Goal: Transaction & Acquisition: Purchase product/service

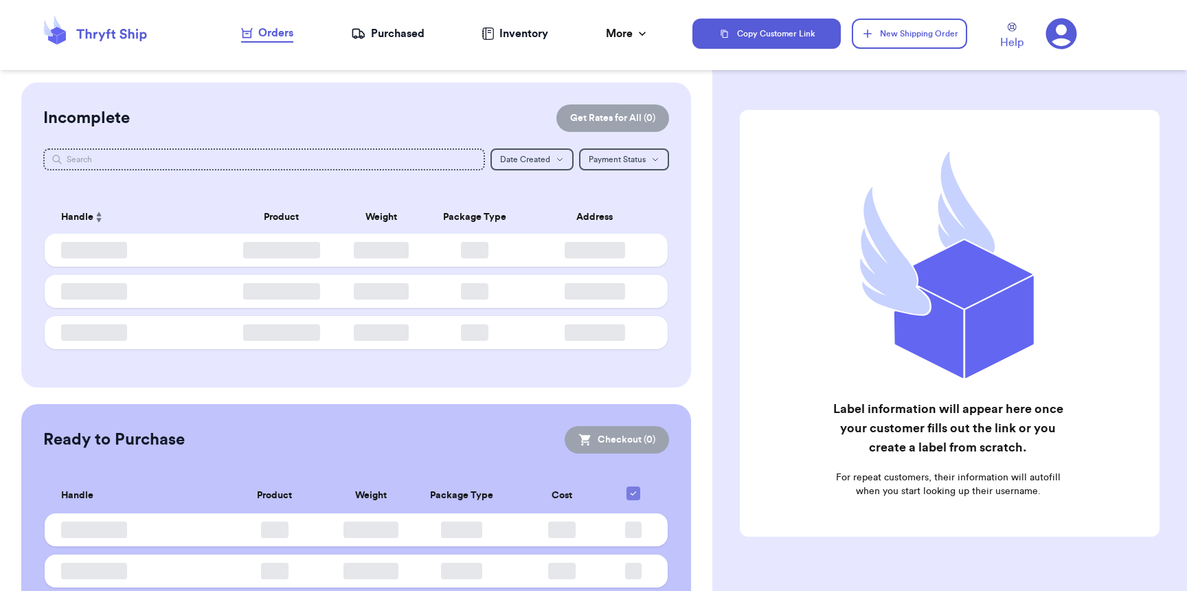
checkbox input "false"
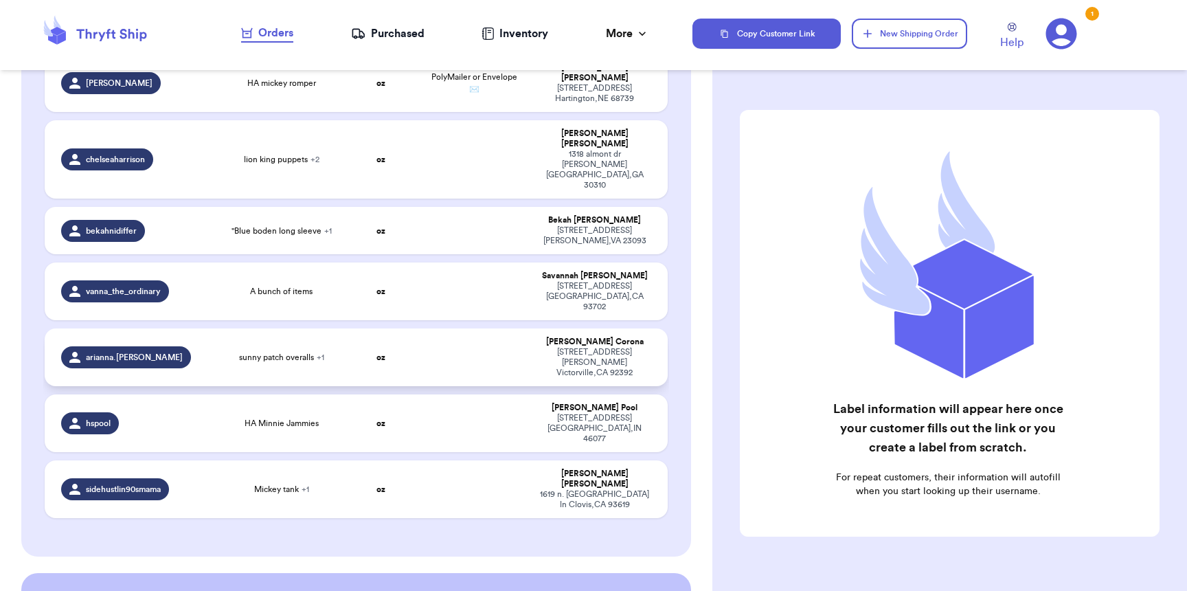
scroll to position [815, 0]
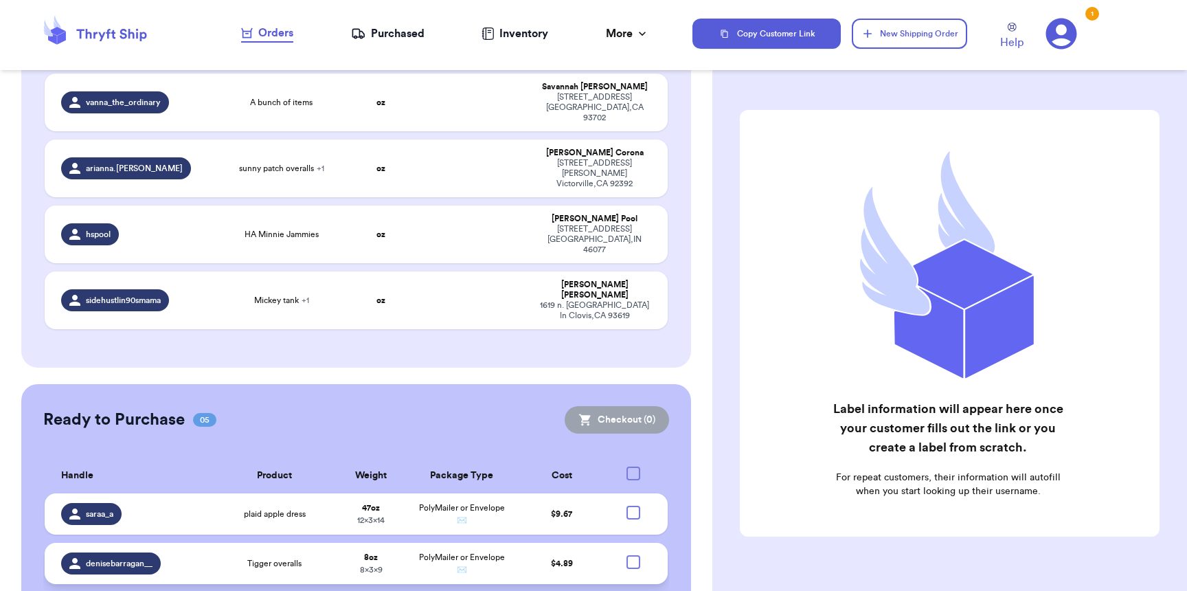
click at [629, 555] on div at bounding box center [633, 562] width 14 height 14
click at [632, 554] on input "checkbox" at bounding box center [632, 554] width 1 height 1
checkbox input "true"
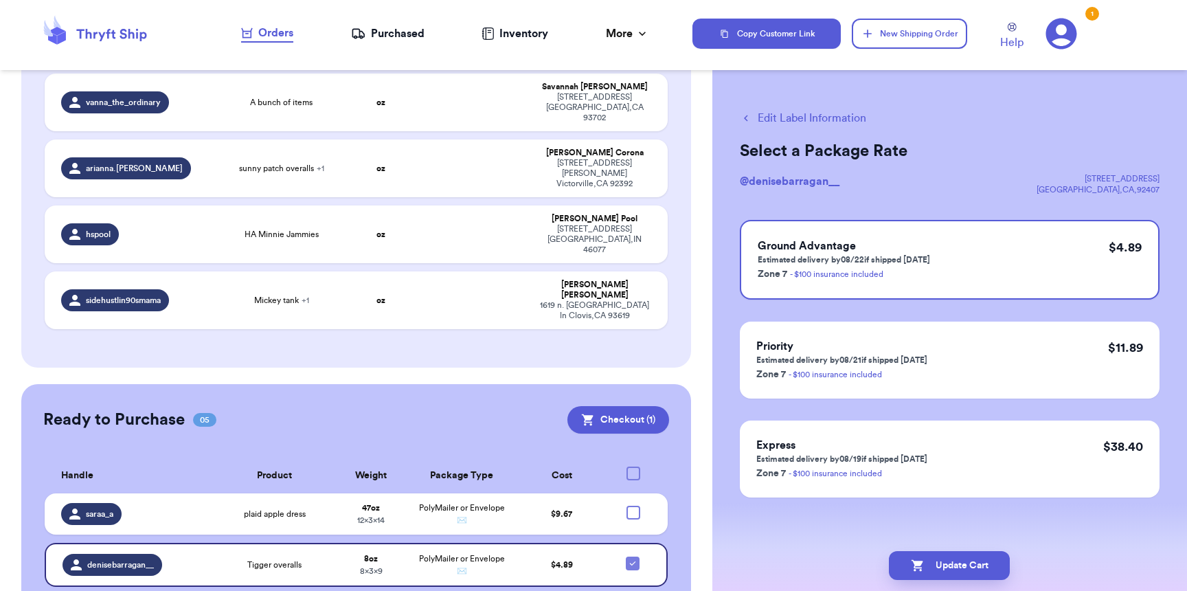
checkbox input "true"
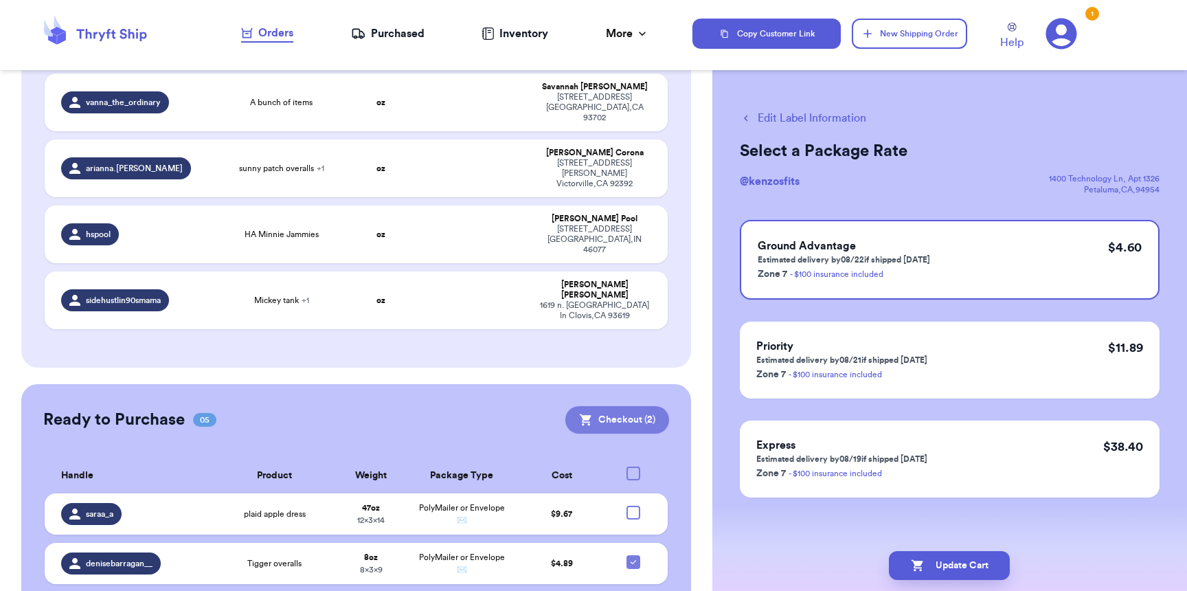
click at [629, 406] on button "Checkout ( 2 )" at bounding box center [617, 419] width 104 height 27
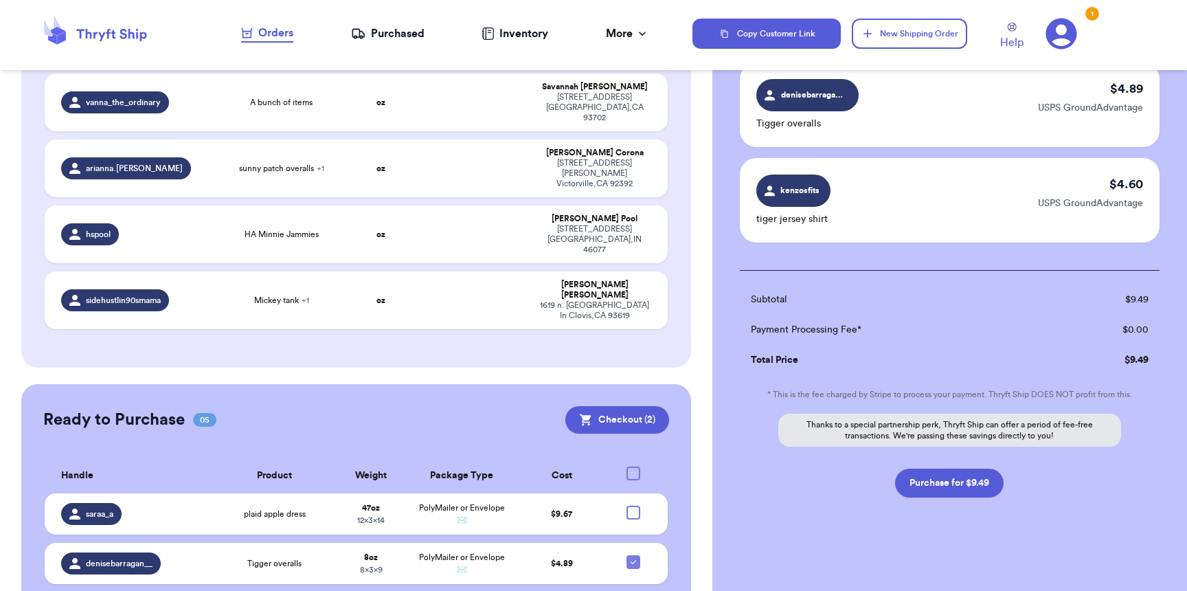
scroll to position [111, 0]
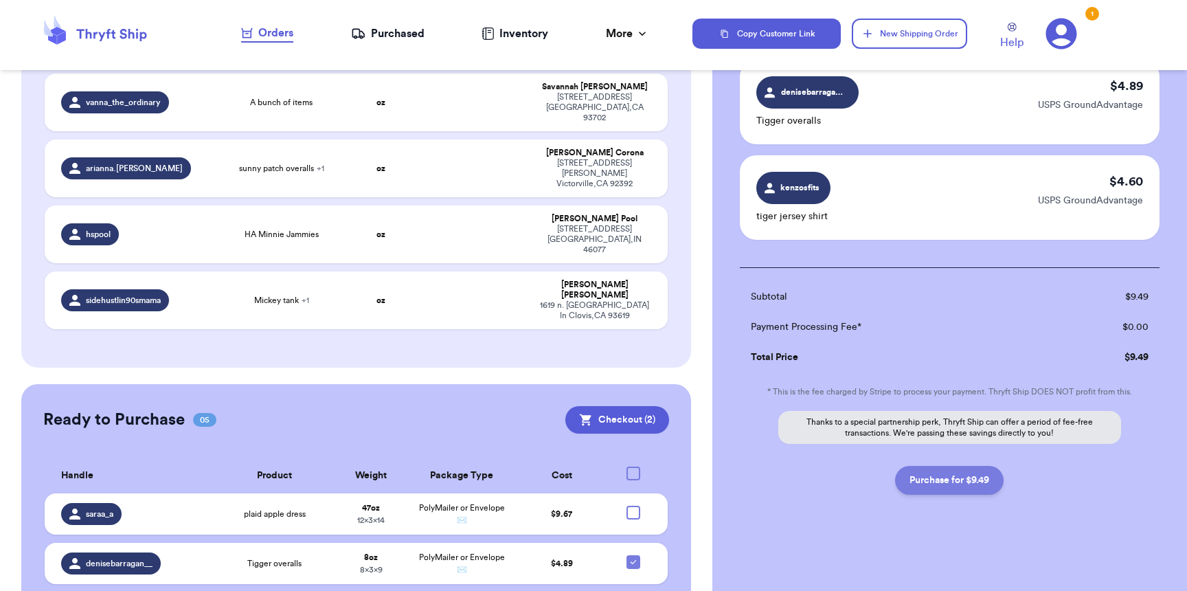
click at [953, 475] on button "Purchase for $9.49" at bounding box center [949, 480] width 108 height 29
checkbox input "false"
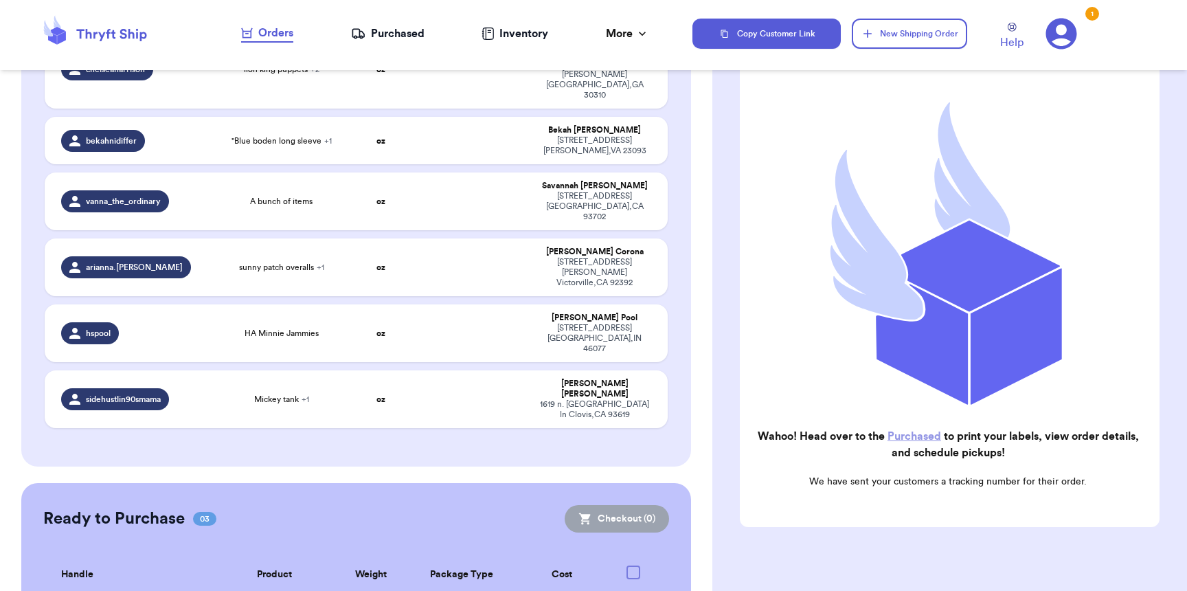
click at [372, 42] on nav "Orders Purchased Inventory More Stats Completed Orders" at bounding box center [445, 33] width 494 height 45
click at [376, 37] on div "Purchased" at bounding box center [387, 33] width 73 height 16
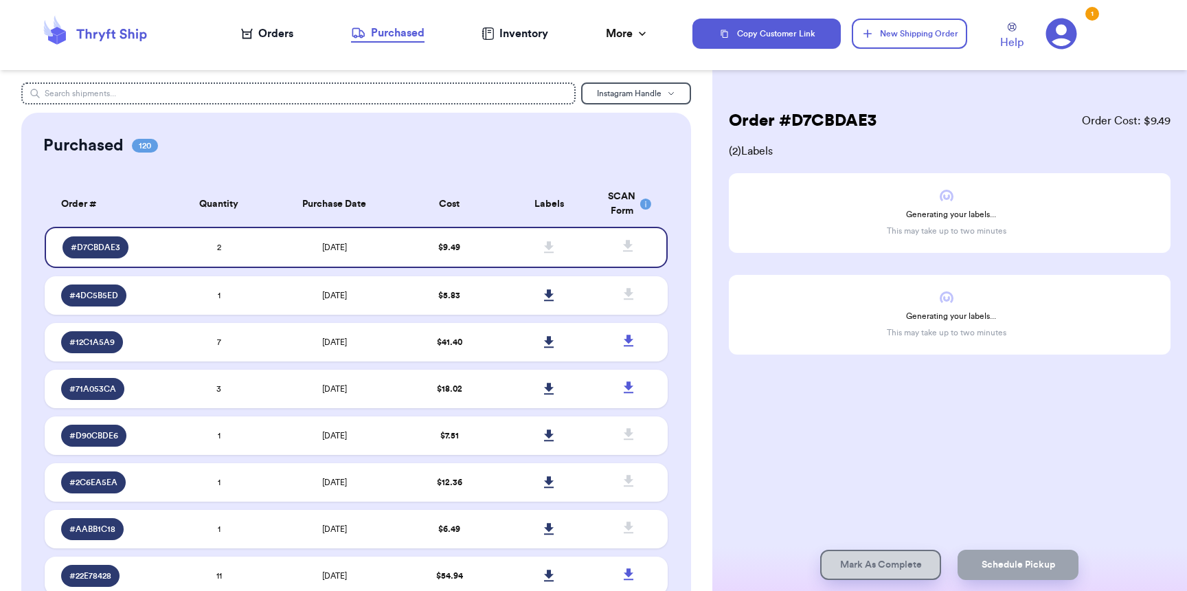
click at [275, 40] on div "Orders" at bounding box center [267, 33] width 52 height 16
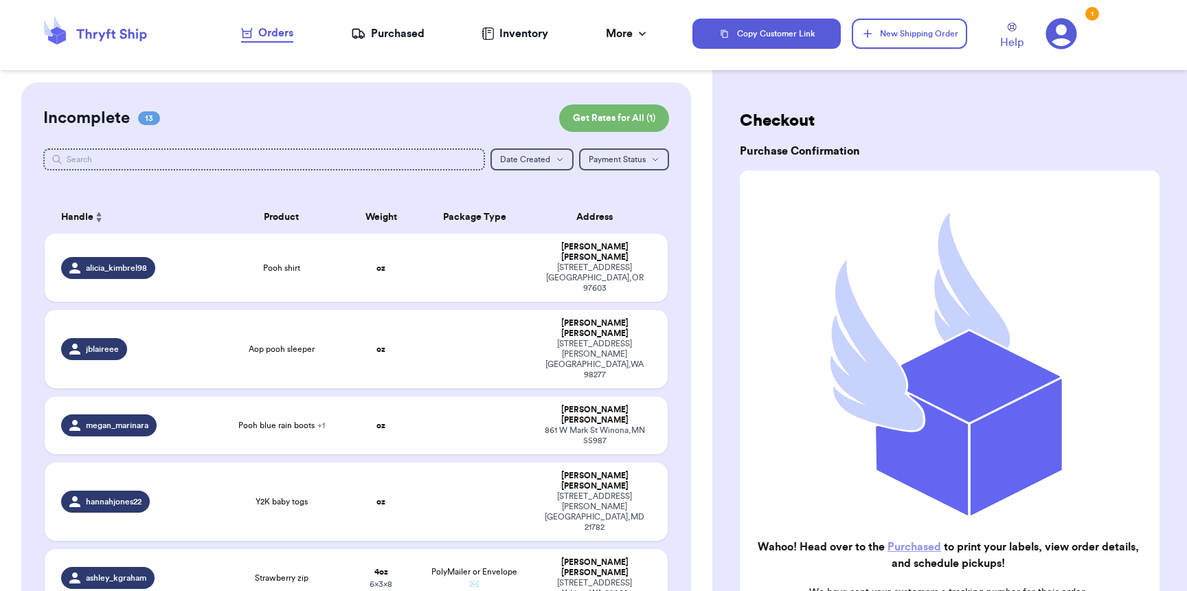
click at [398, 31] on div "Purchased" at bounding box center [387, 33] width 73 height 16
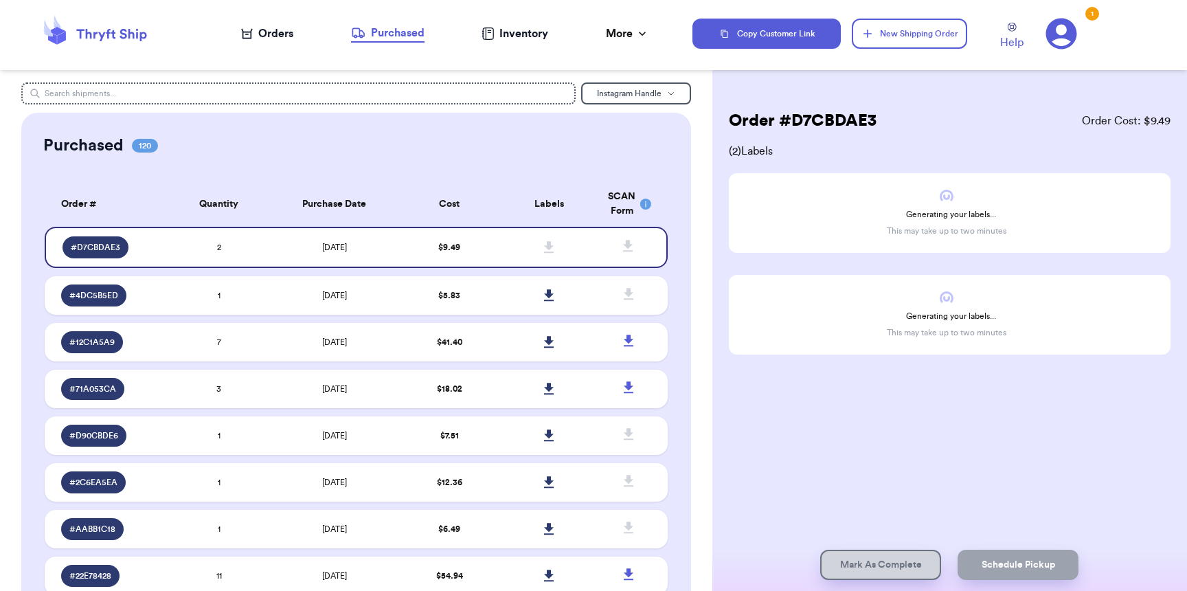
click at [251, 41] on div "Orders" at bounding box center [267, 33] width 52 height 16
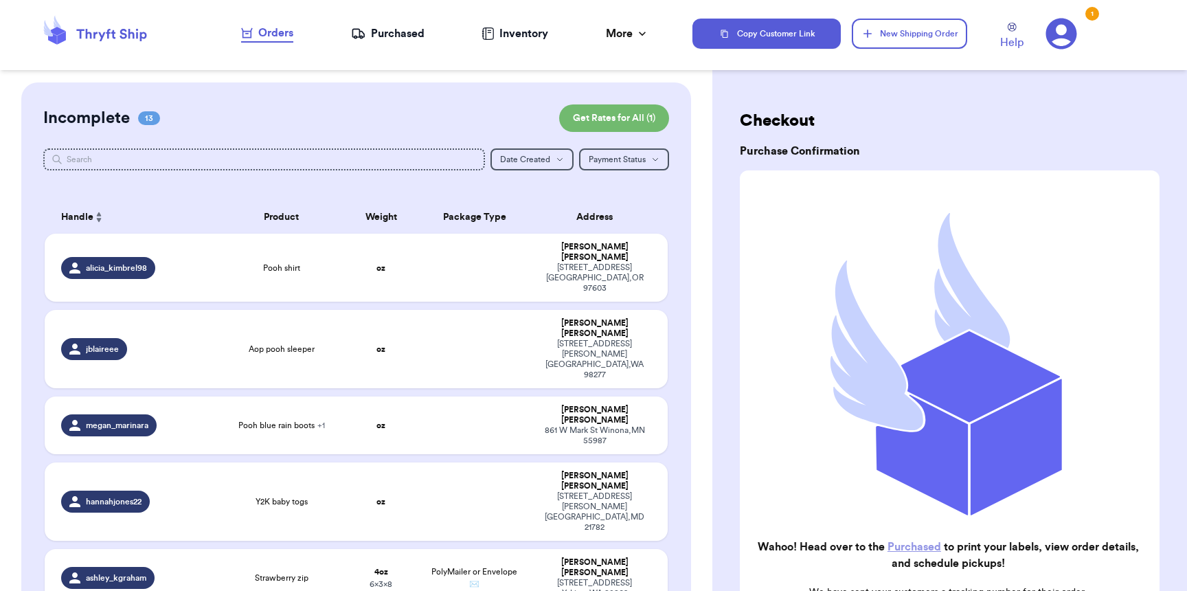
click at [392, 25] on div "Purchased" at bounding box center [387, 33] width 73 height 16
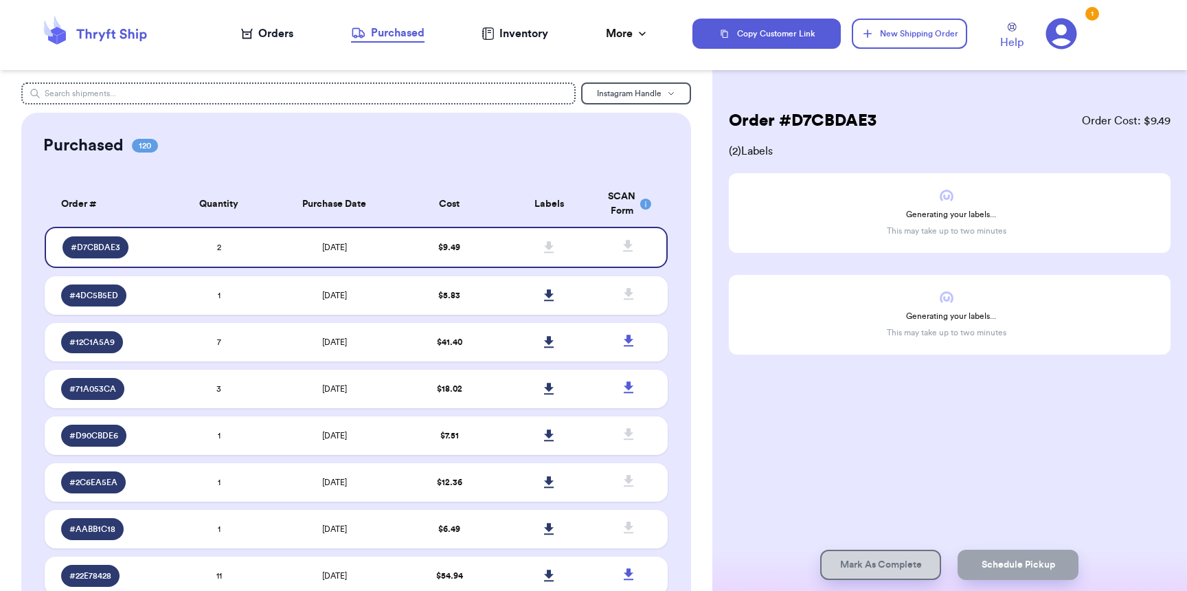
click at [264, 23] on nav "Orders Purchased Inventory More Stats Completed Orders" at bounding box center [445, 33] width 494 height 45
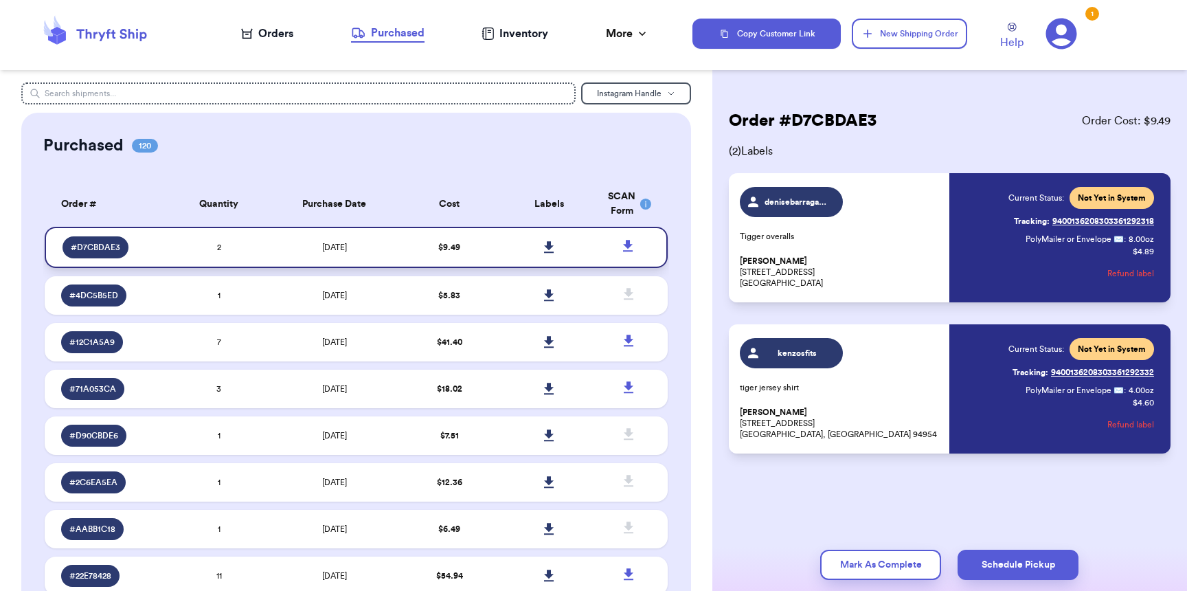
click at [545, 253] on icon at bounding box center [549, 247] width 10 height 12
